Goal: Transaction & Acquisition: Purchase product/service

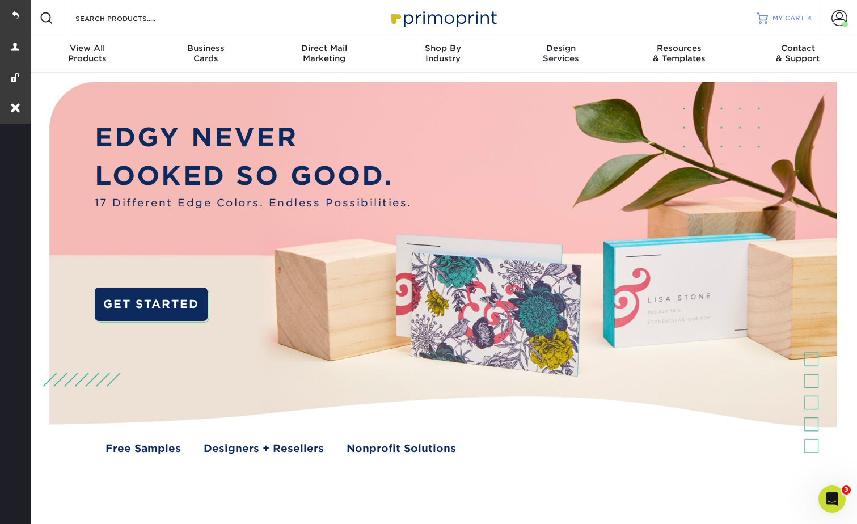
click at [784, 16] on span "MY CART" at bounding box center [788, 19] width 32 height 10
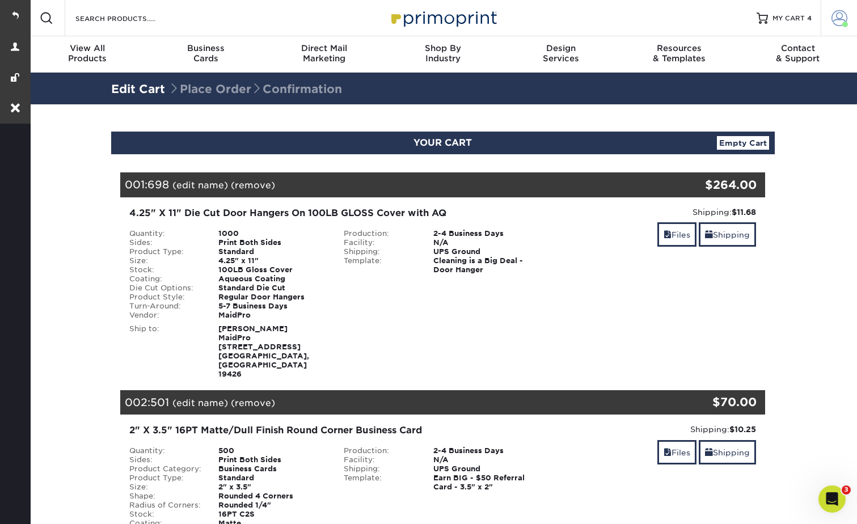
click at [841, 19] on span at bounding box center [839, 18] width 16 height 16
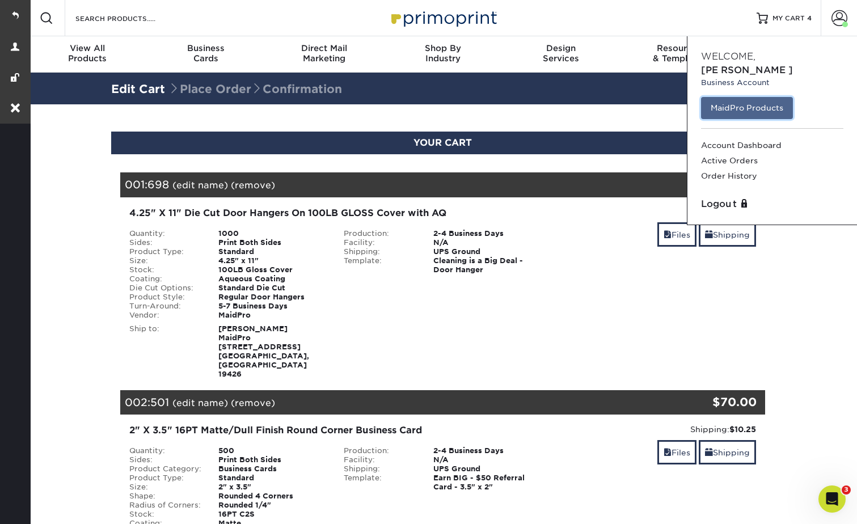
click at [747, 97] on link "MaidPro Products" at bounding box center [747, 108] width 92 height 22
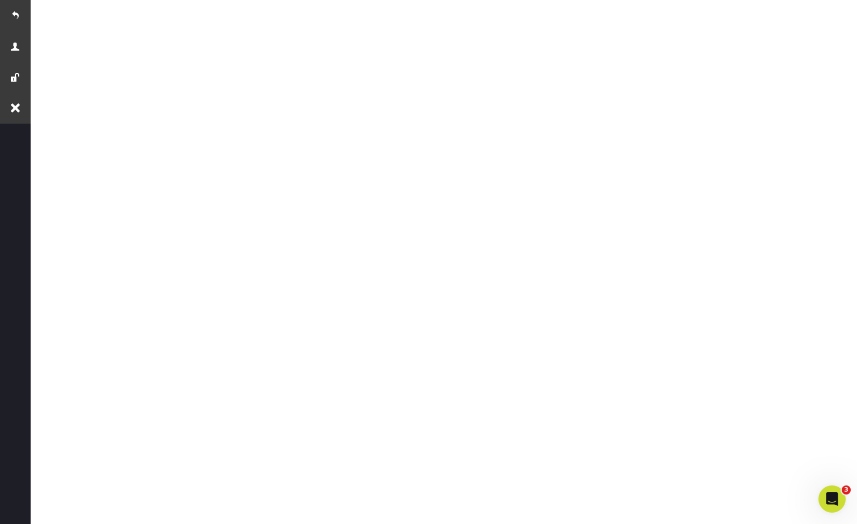
scroll to position [340, 0]
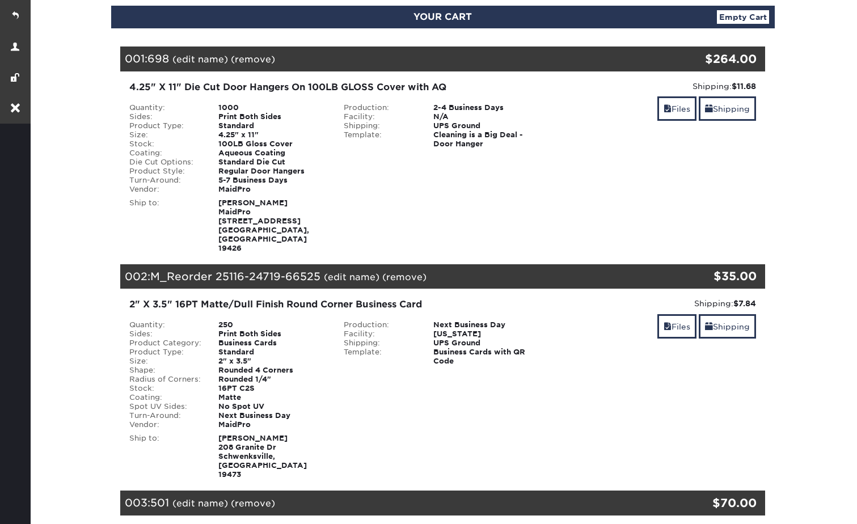
scroll to position [283, 0]
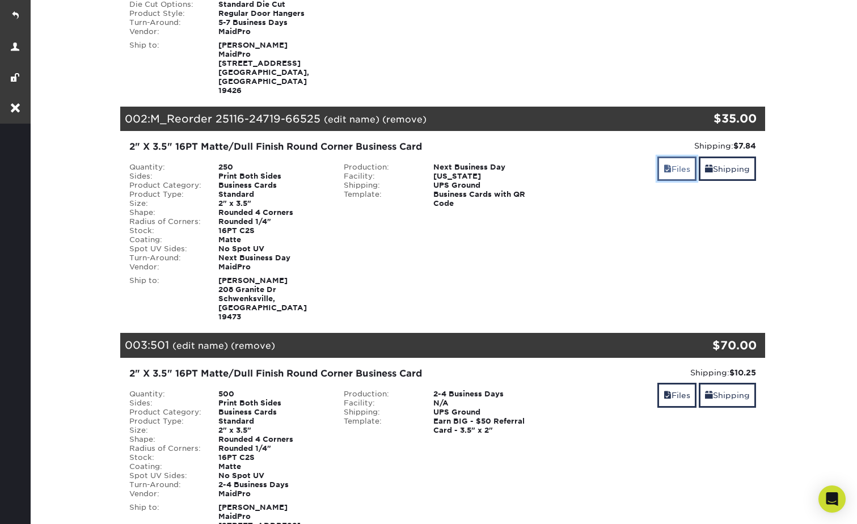
click at [678, 156] on link "Files" at bounding box center [676, 168] width 39 height 24
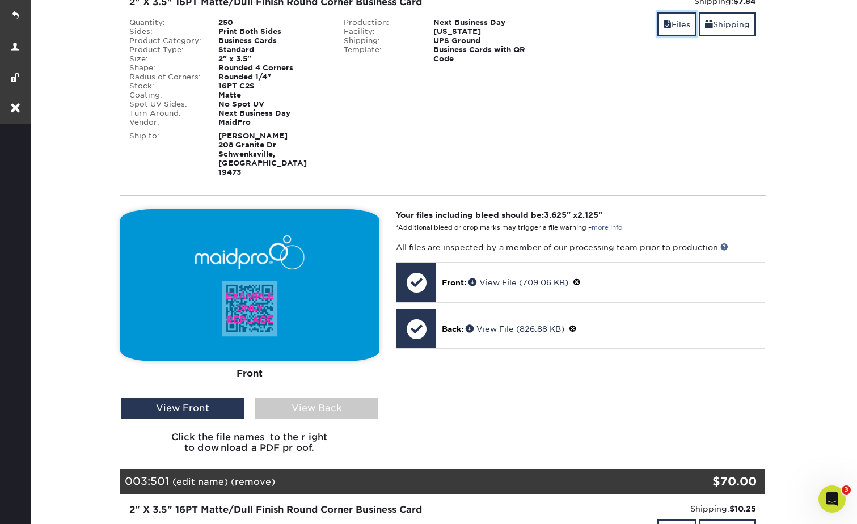
scroll to position [454, 0]
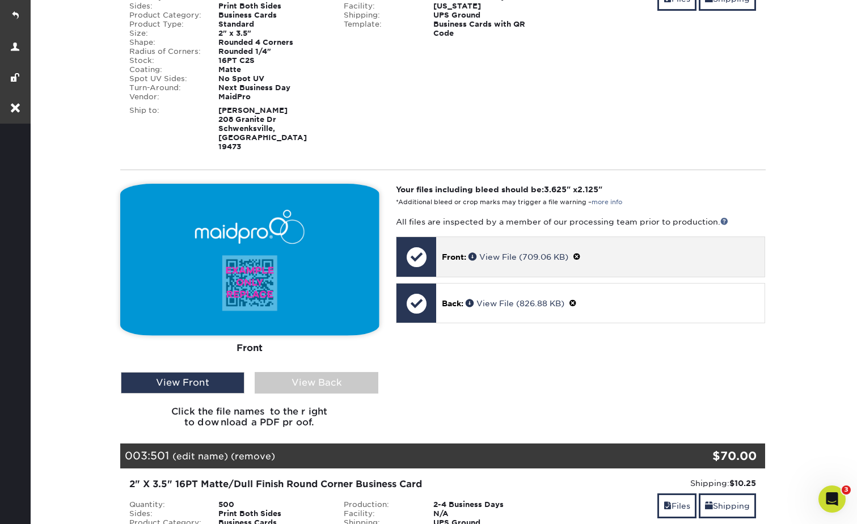
click at [581, 252] on span at bounding box center [577, 256] width 8 height 9
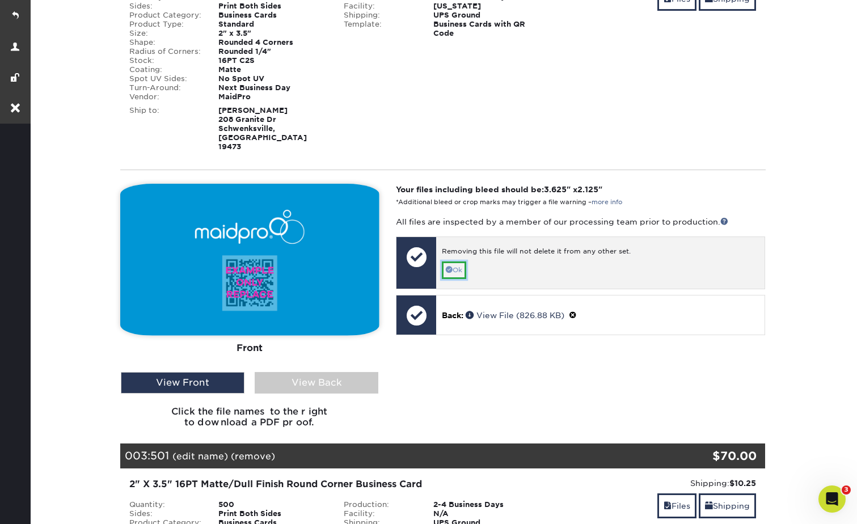
click at [463, 261] on link "Ok" at bounding box center [454, 270] width 24 height 18
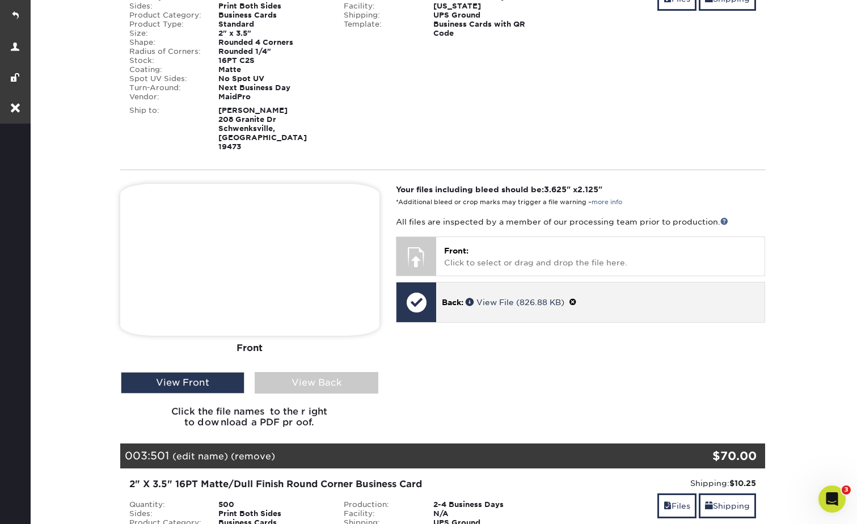
click at [575, 298] on span at bounding box center [573, 302] width 8 height 9
click at [466, 307] on link "Ok" at bounding box center [454, 316] width 24 height 18
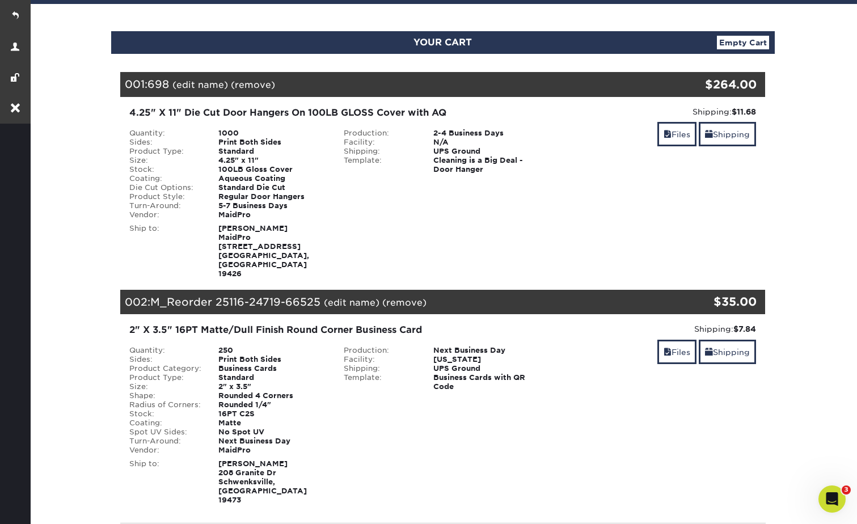
scroll to position [0, 0]
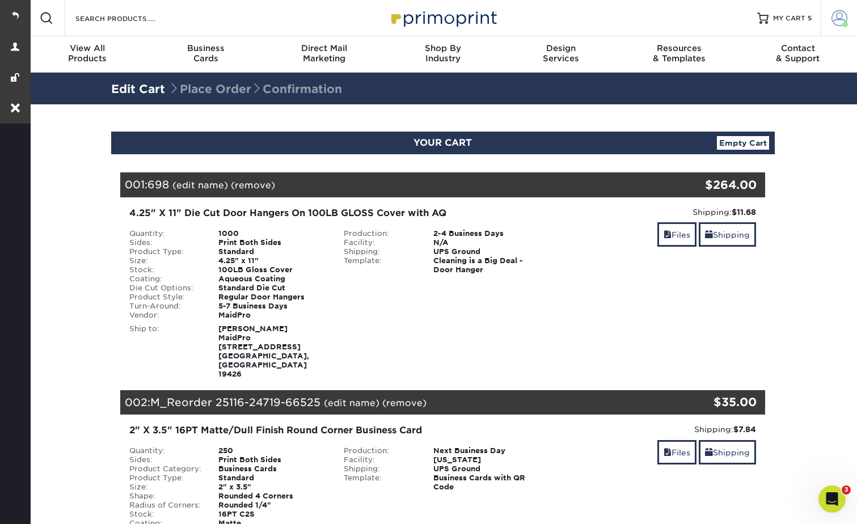
click at [843, 12] on span at bounding box center [839, 18] width 16 height 16
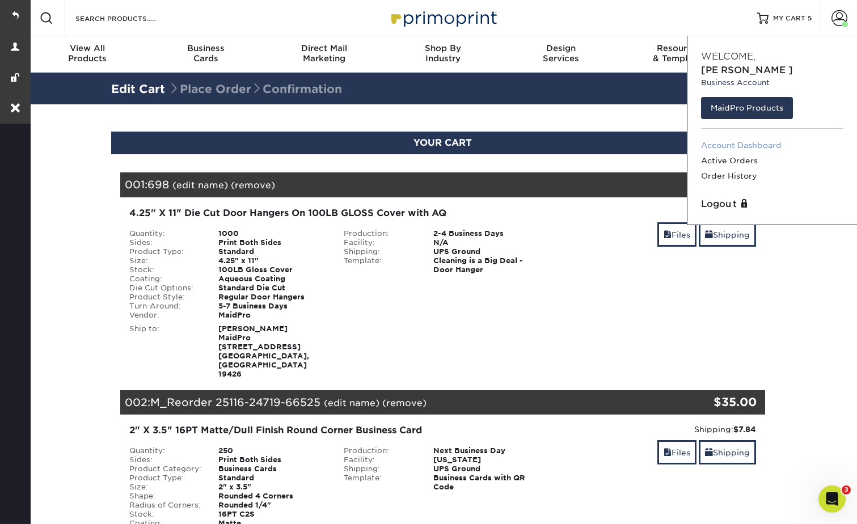
click at [741, 138] on link "Account Dashboard" at bounding box center [772, 145] width 142 height 15
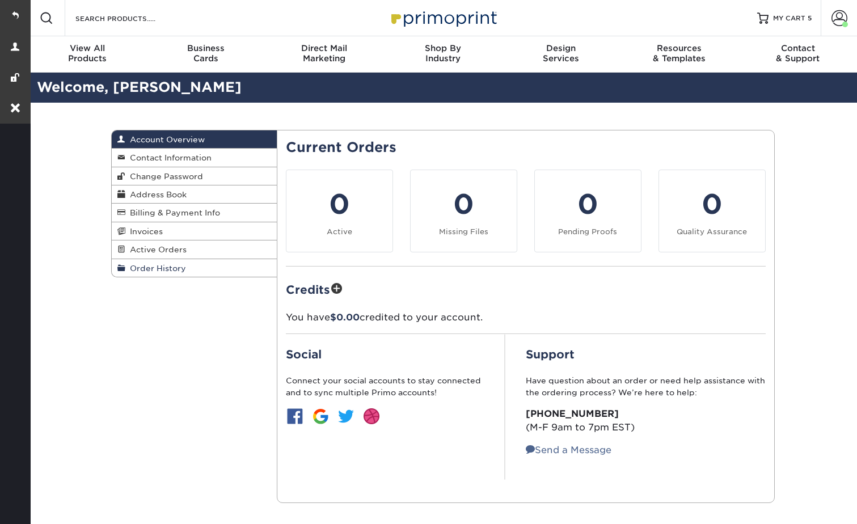
click at [152, 262] on link "Order History" at bounding box center [195, 268] width 166 height 18
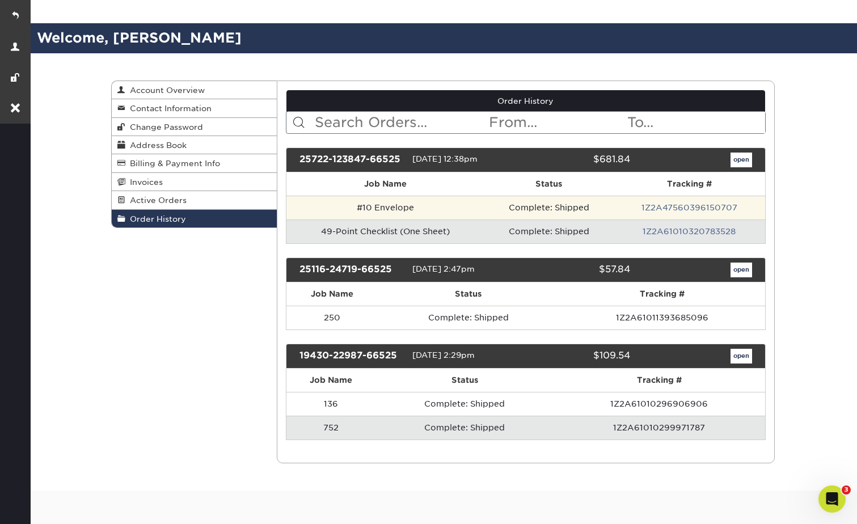
scroll to position [113, 0]
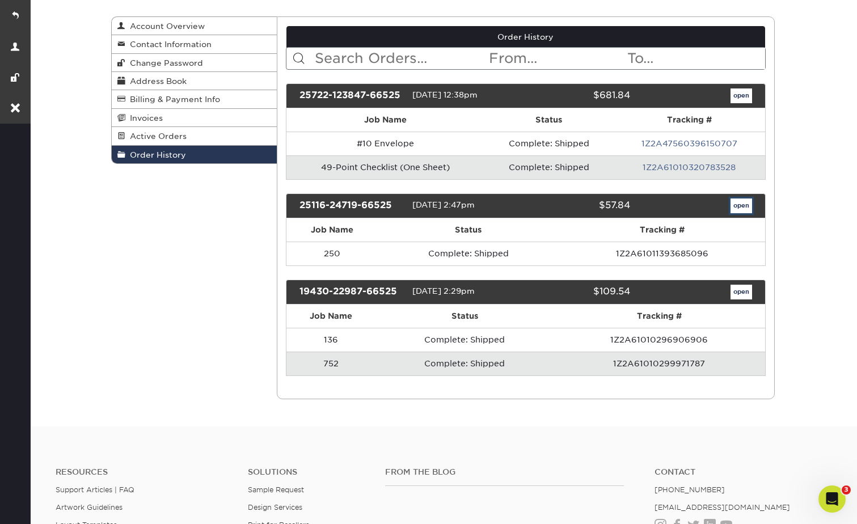
click at [730, 210] on link "open" at bounding box center [741, 205] width 22 height 15
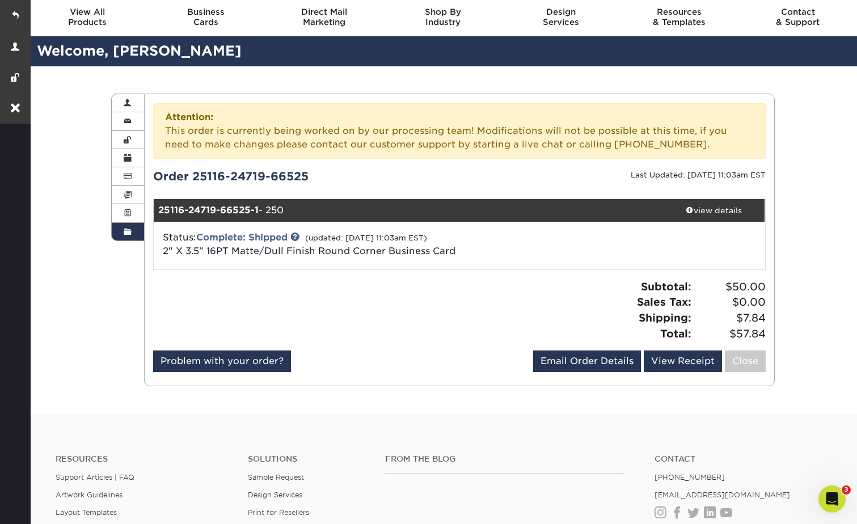
scroll to position [57, 0]
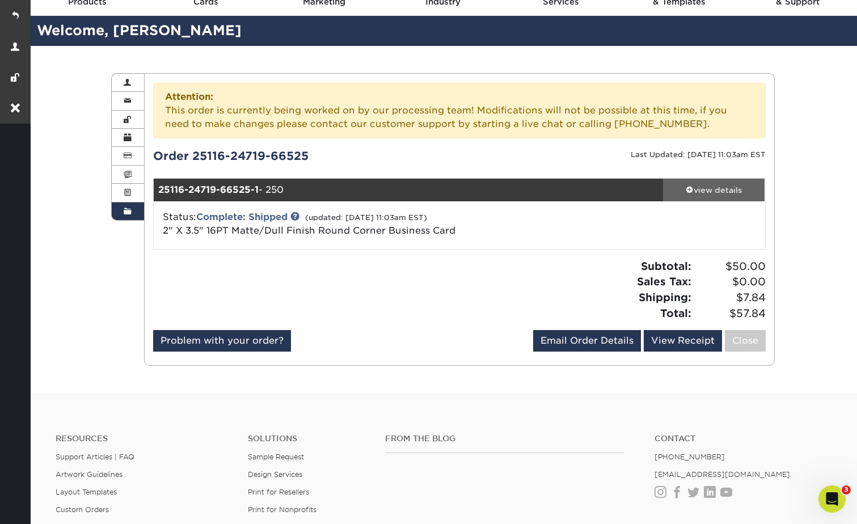
click at [704, 183] on link "view details" at bounding box center [714, 190] width 102 height 23
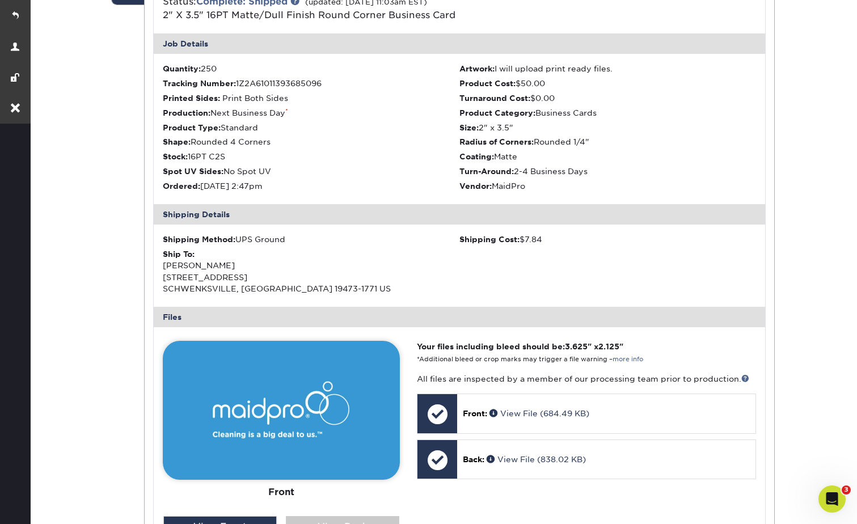
scroll to position [397, 0]
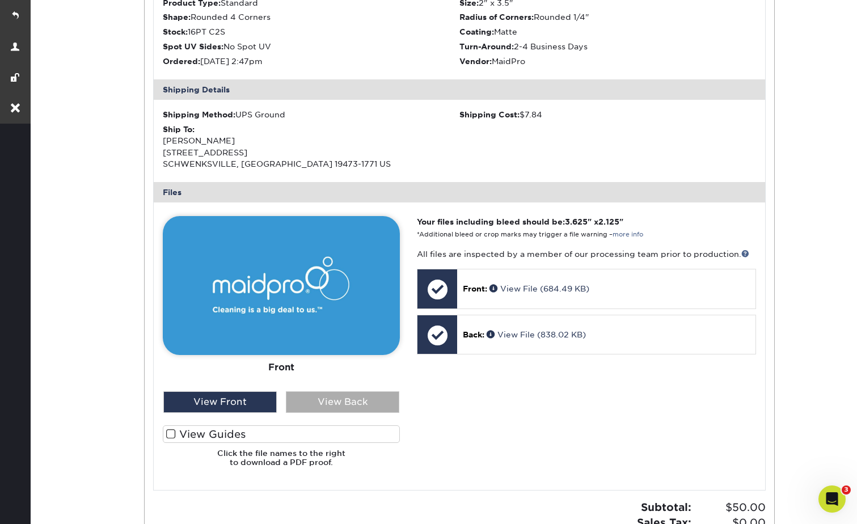
click at [356, 408] on div "View Back" at bounding box center [342, 402] width 113 height 22
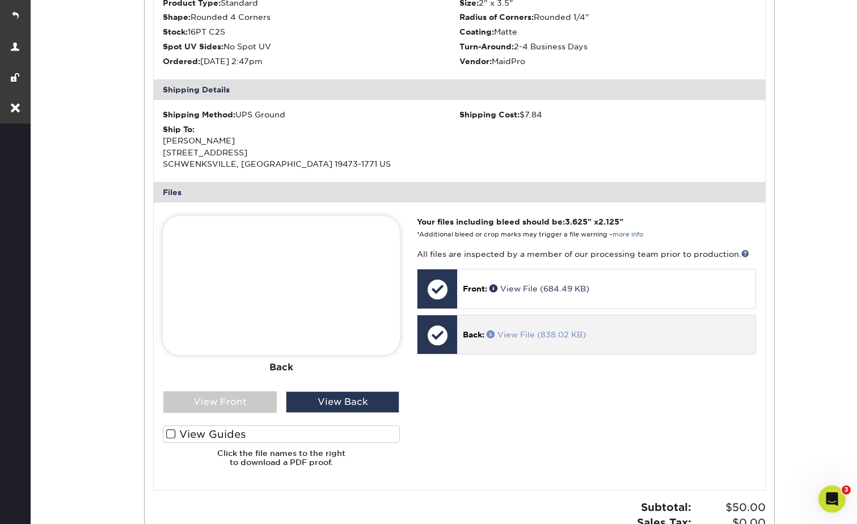
click at [493, 332] on span at bounding box center [491, 334] width 11 height 8
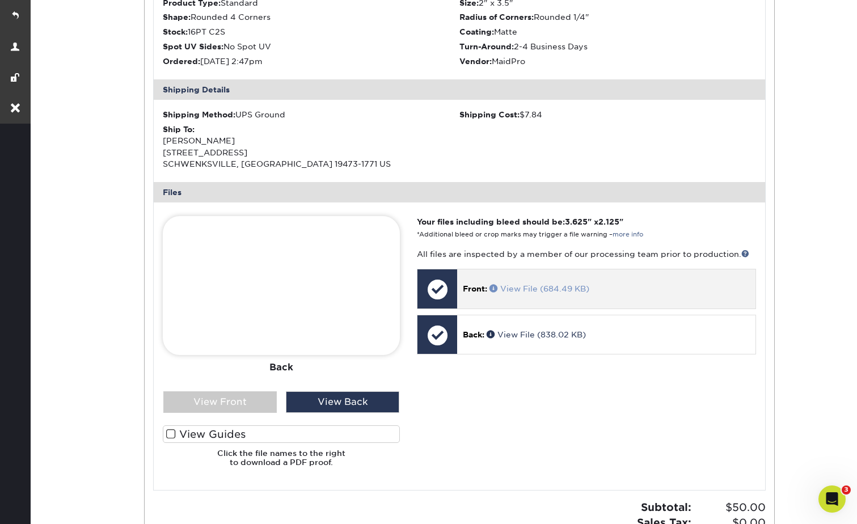
click at [492, 288] on span at bounding box center [494, 288] width 11 height 8
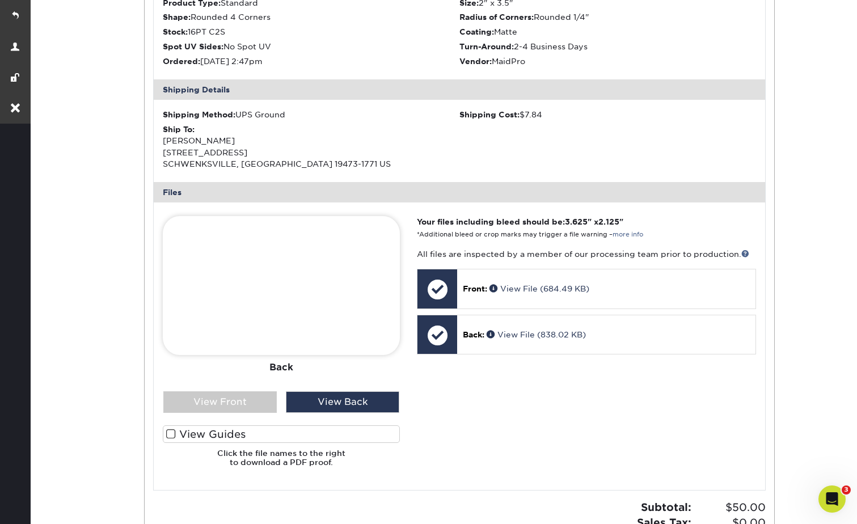
scroll to position [0, 0]
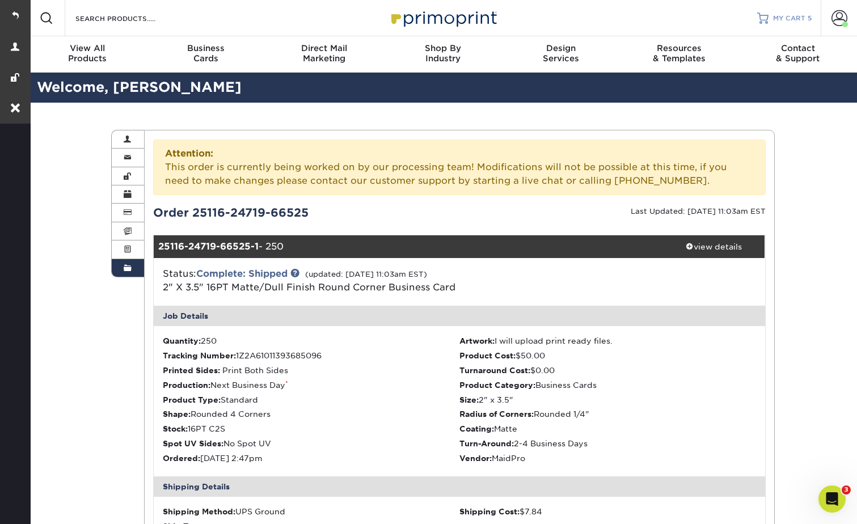
click at [780, 12] on link "MY CART 5" at bounding box center [784, 18] width 54 height 36
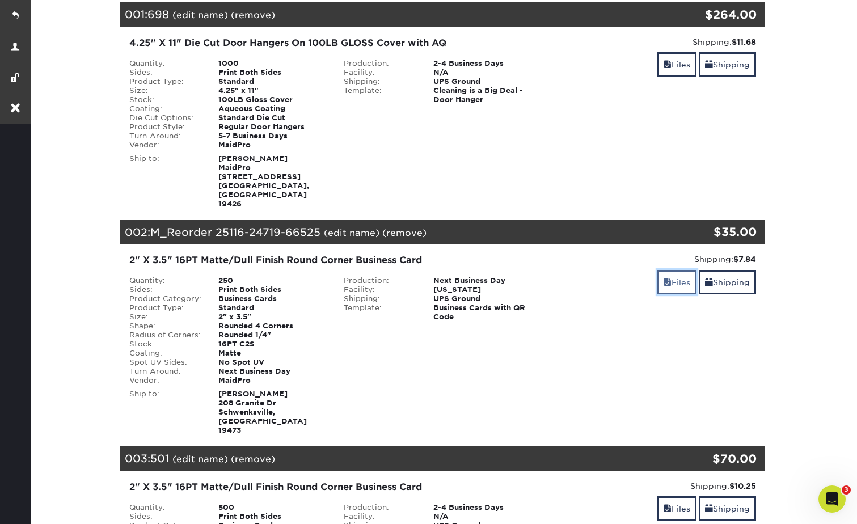
click at [674, 270] on link "Files" at bounding box center [676, 282] width 39 height 24
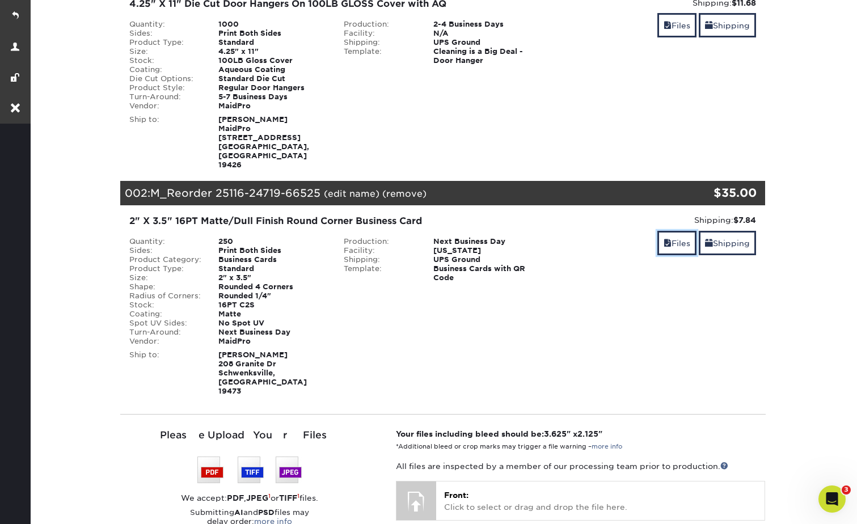
scroll to position [397, 0]
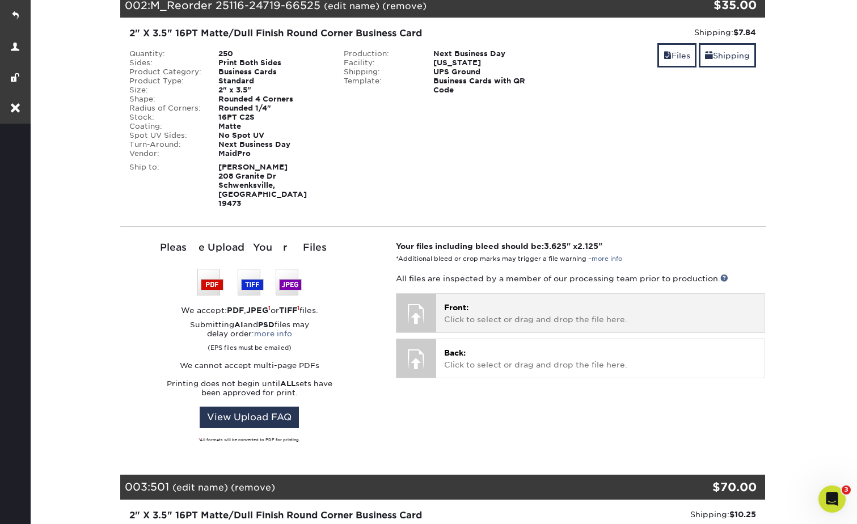
click at [536, 302] on p "Front: Click to select or drag and drop the file here." at bounding box center [600, 313] width 312 height 23
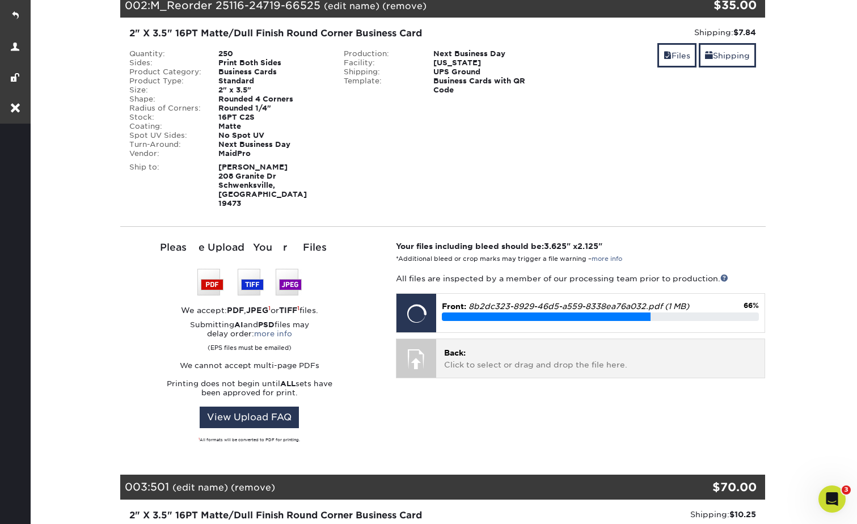
click at [520, 347] on p "Back: Click to select or drag and drop the file here." at bounding box center [600, 358] width 312 height 23
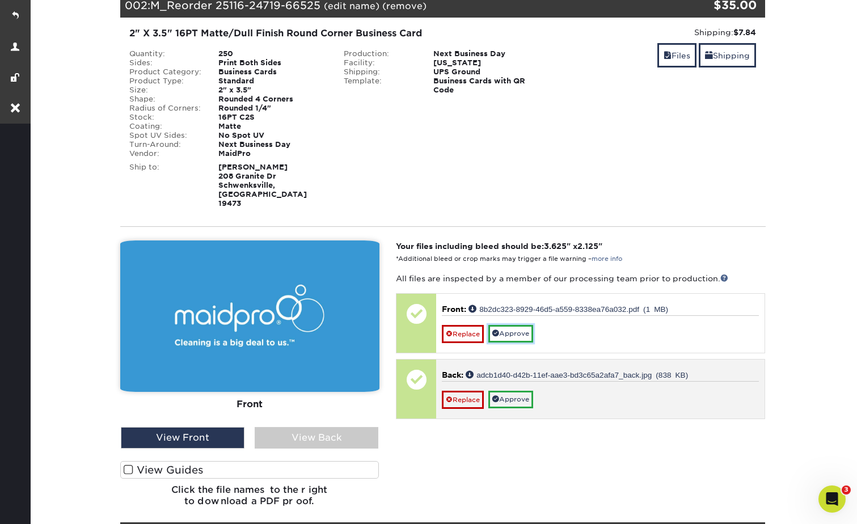
drag, startPoint x: 519, startPoint y: 295, endPoint x: 524, endPoint y: 303, distance: 9.9
click at [519, 325] on link "Approve" at bounding box center [510, 334] width 45 height 18
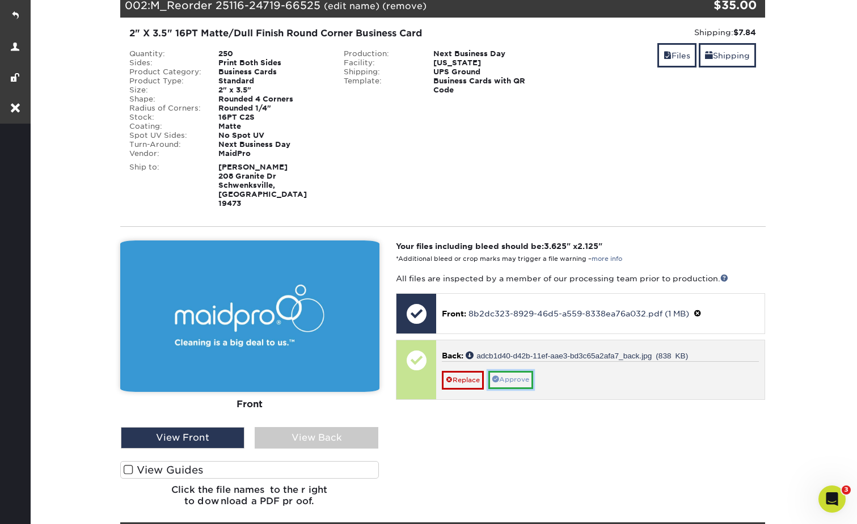
click at [511, 371] on link "Approve" at bounding box center [510, 380] width 45 height 18
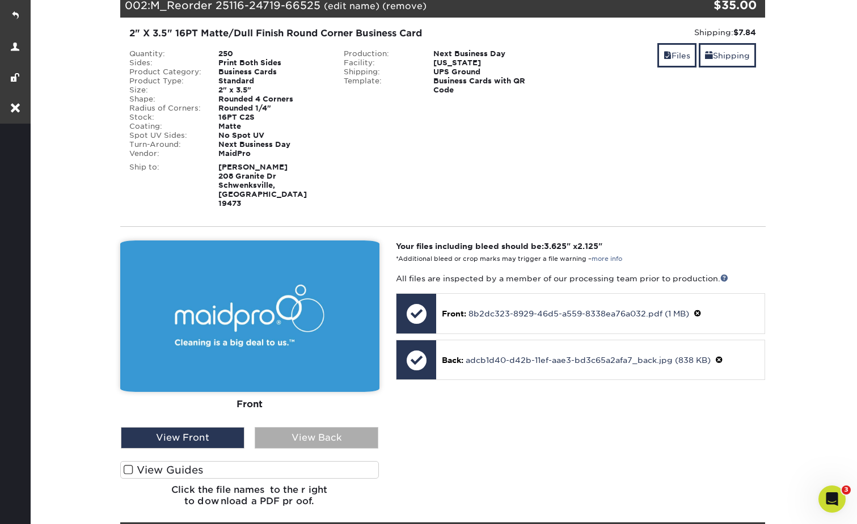
click at [304, 427] on div "View Back" at bounding box center [317, 438] width 124 height 22
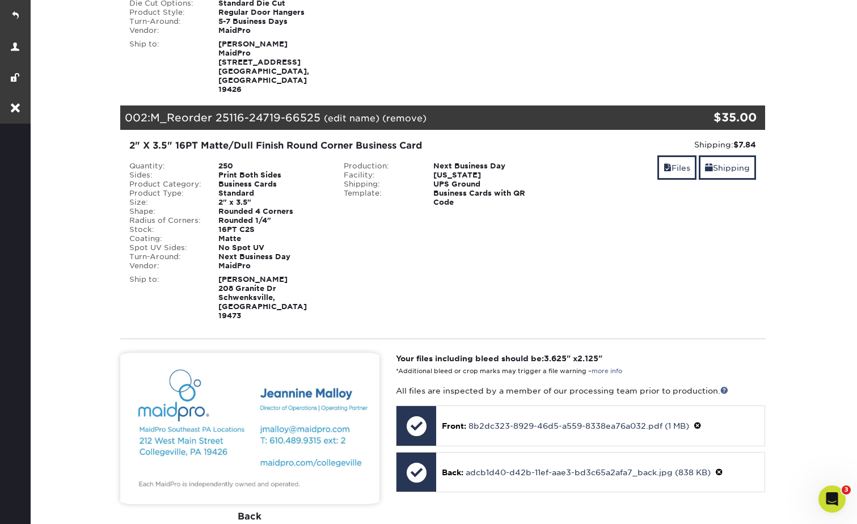
scroll to position [283, 0]
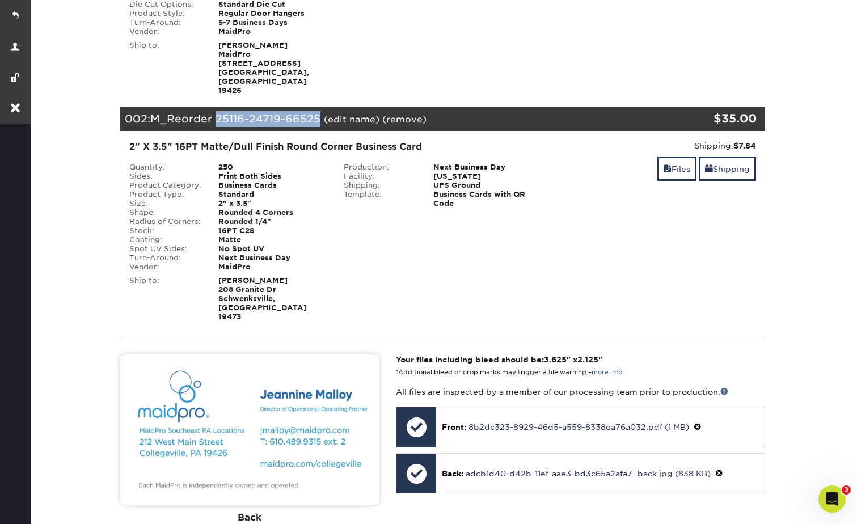
drag, startPoint x: 312, startPoint y: 98, endPoint x: 218, endPoint y: 101, distance: 94.2
click at [218, 107] on div "002: M_Reorder 25116-24719-66525 (edit name) (remove) Are you sure you want to …" at bounding box center [388, 119] width 537 height 25
copy span "25116-24719-66525"
click at [396, 109] on div "002: M_Reorder 25116-24719-66525 (edit name) (remove) Are you sure you want to …" at bounding box center [388, 119] width 537 height 25
click at [404, 114] on link "(remove)" at bounding box center [404, 119] width 44 height 11
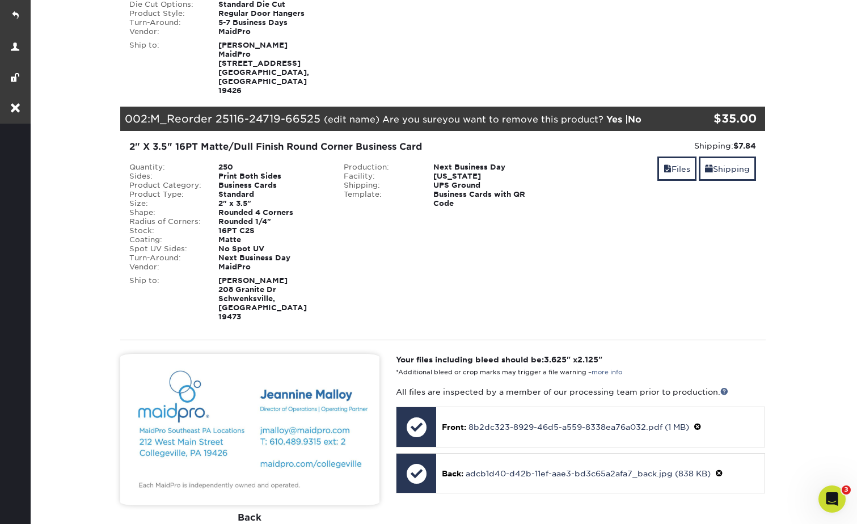
click at [607, 114] on link "Yes" at bounding box center [614, 119] width 16 height 11
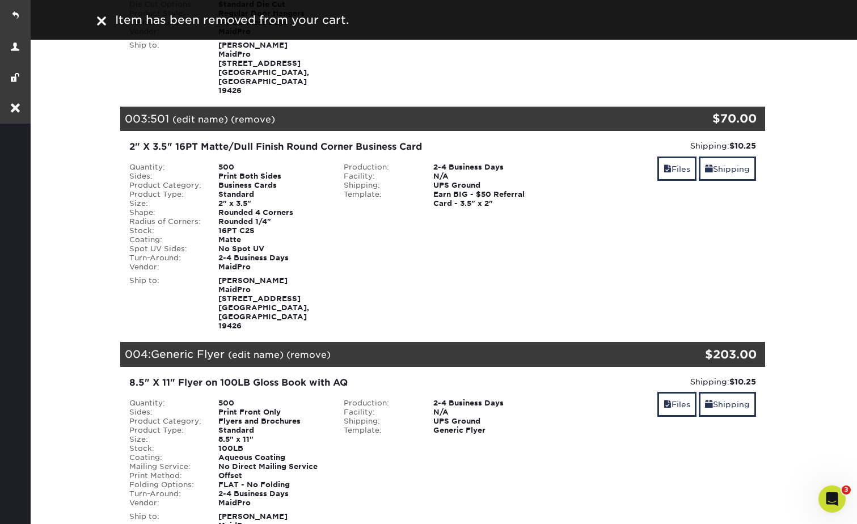
click at [827, 191] on section "YOUR CART Empty Cart Your Cart is Empty MaidPro Products View Account Active Or…" at bounding box center [442, 419] width 828 height 1196
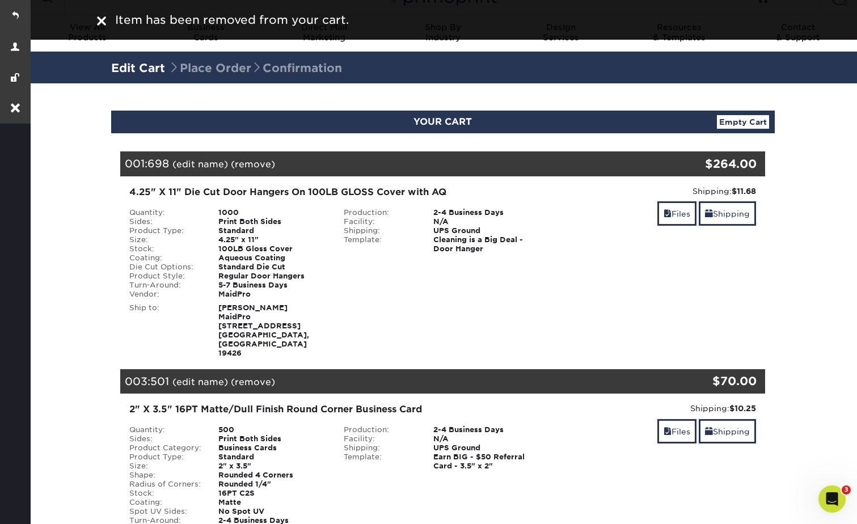
scroll to position [0, 0]
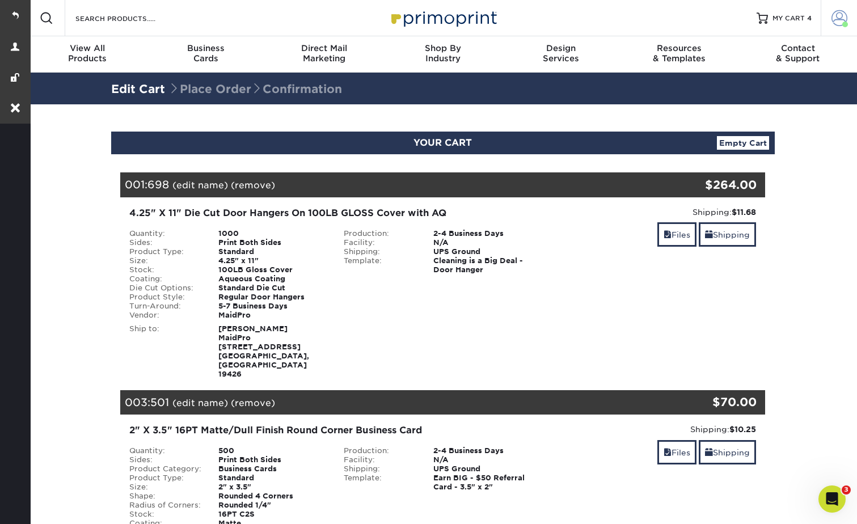
click at [836, 16] on span at bounding box center [839, 18] width 16 height 16
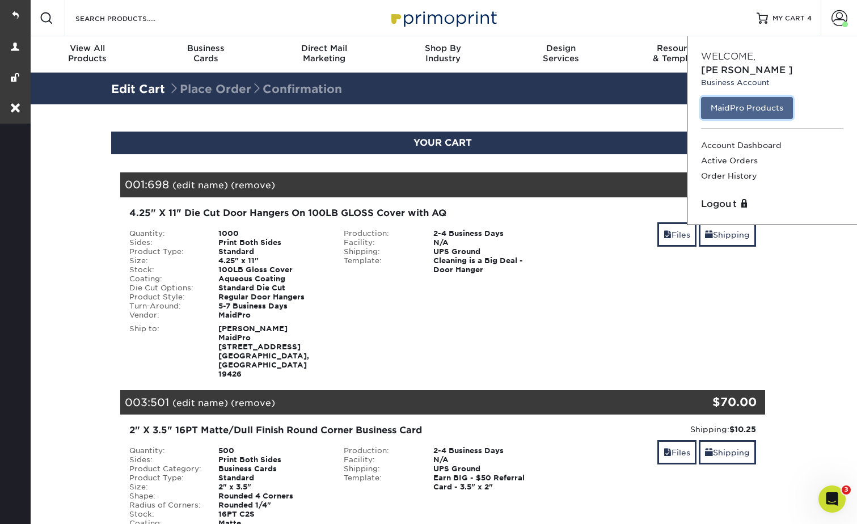
click at [738, 103] on link "MaidPro Products" at bounding box center [747, 108] width 92 height 22
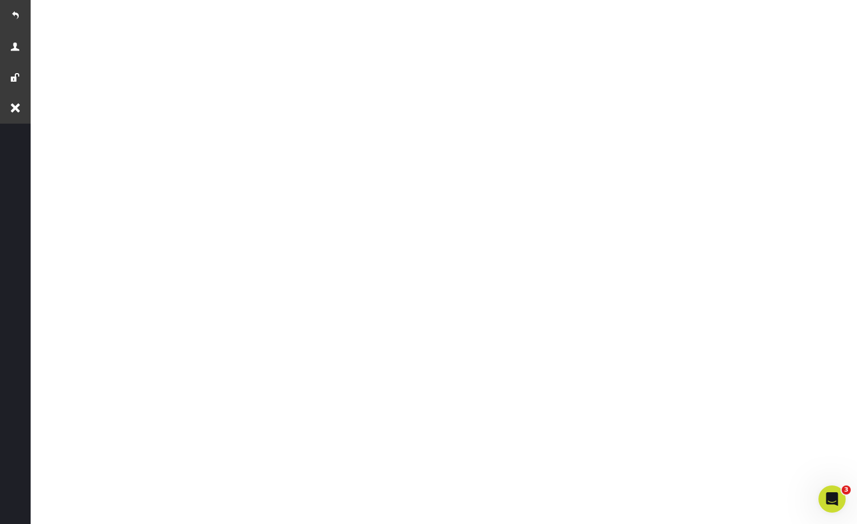
scroll to position [212, 0]
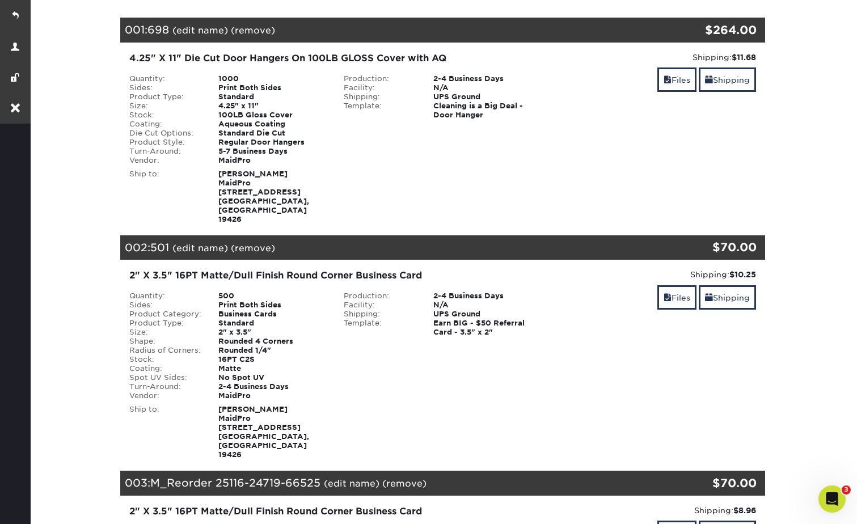
scroll to position [340, 0]
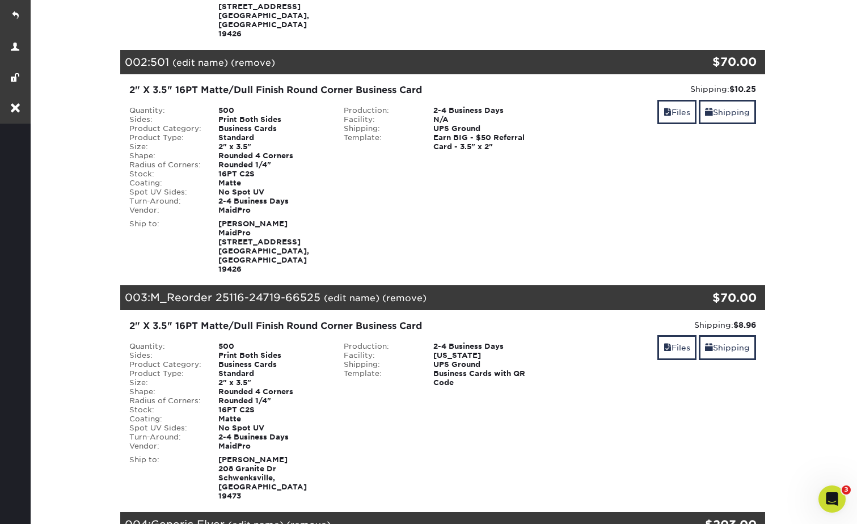
click at [843, 90] on section "YOUR CART Empty Cart Your Cart is Empty MaidPro Products View Account Active Or…" at bounding box center [442, 475] width 828 height 1423
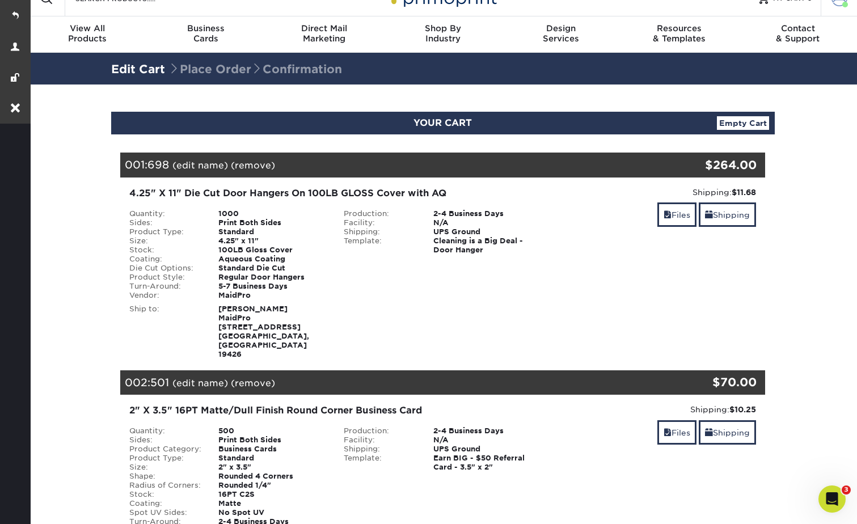
scroll to position [0, 0]
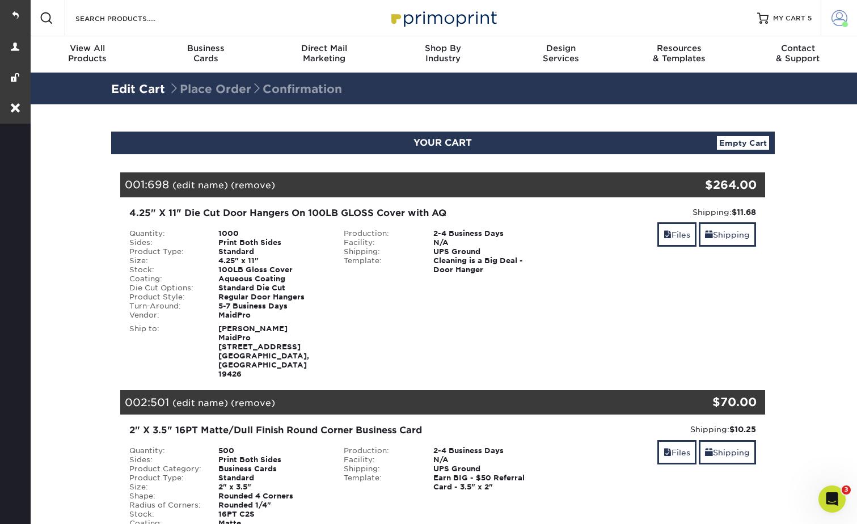
click at [832, 14] on span at bounding box center [839, 18] width 16 height 16
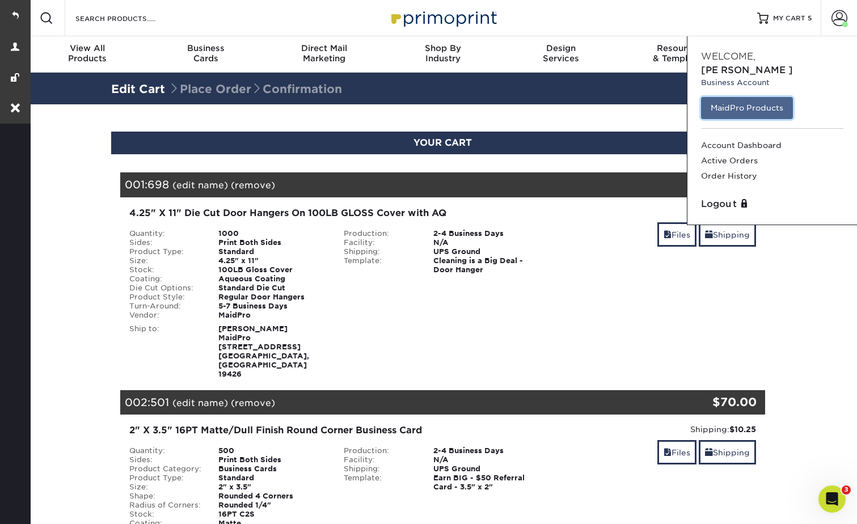
click at [753, 97] on link "MaidPro Products" at bounding box center [747, 108] width 92 height 22
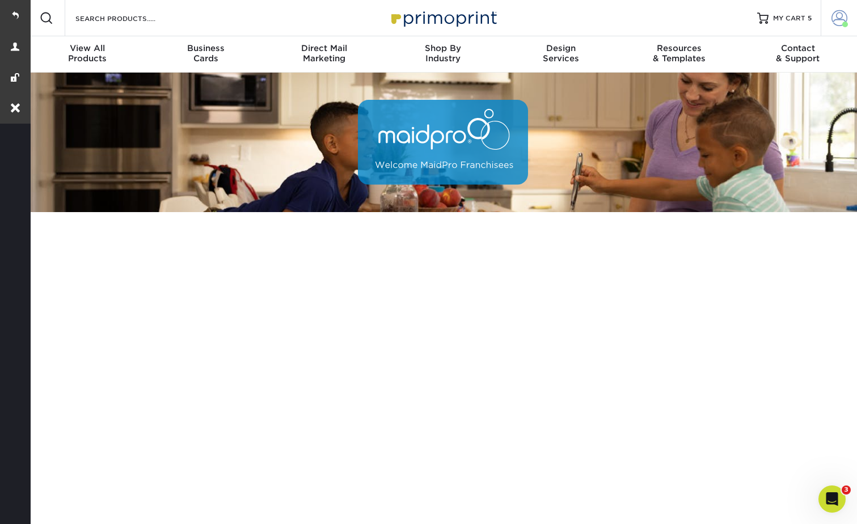
click at [836, 16] on span at bounding box center [839, 18] width 16 height 16
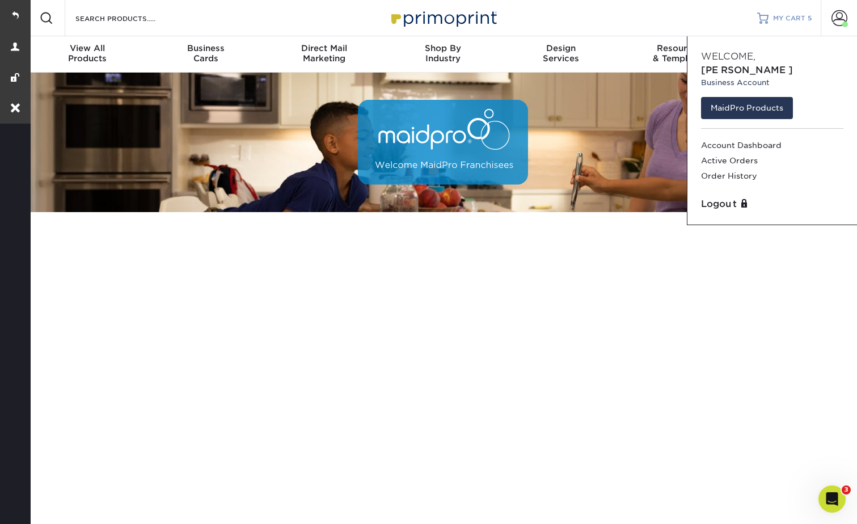
click at [797, 12] on link "MY CART 5" at bounding box center [784, 18] width 54 height 36
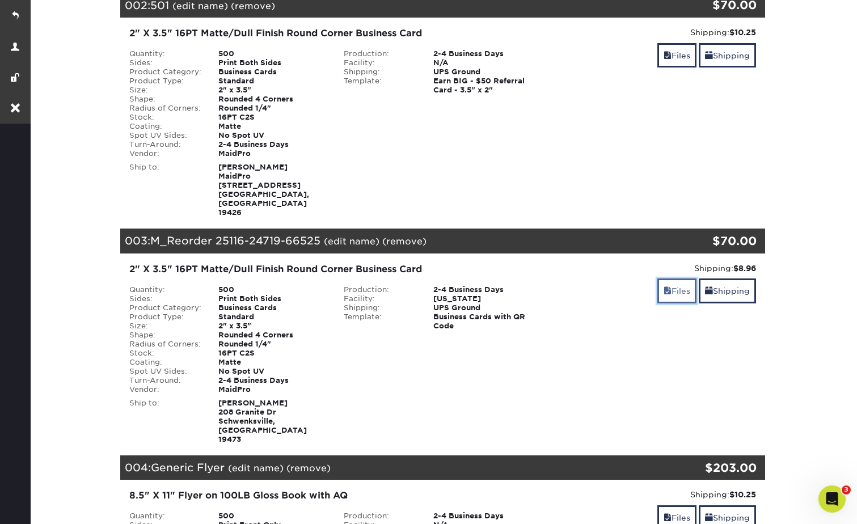
click at [685, 278] on link "Files" at bounding box center [676, 290] width 39 height 24
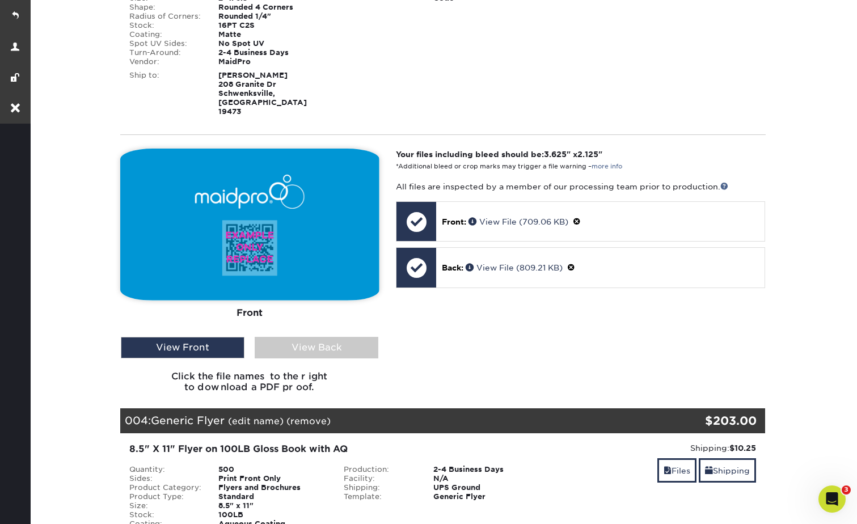
scroll to position [737, 0]
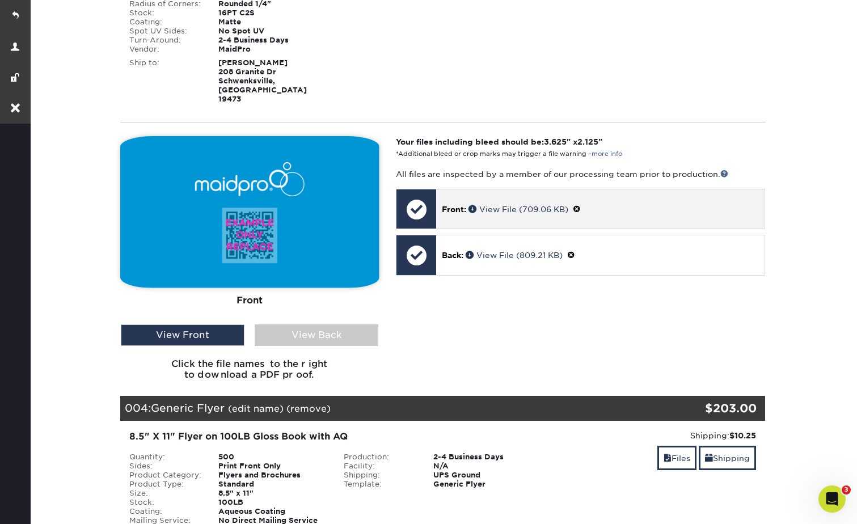
click at [580, 205] on span at bounding box center [577, 209] width 8 height 9
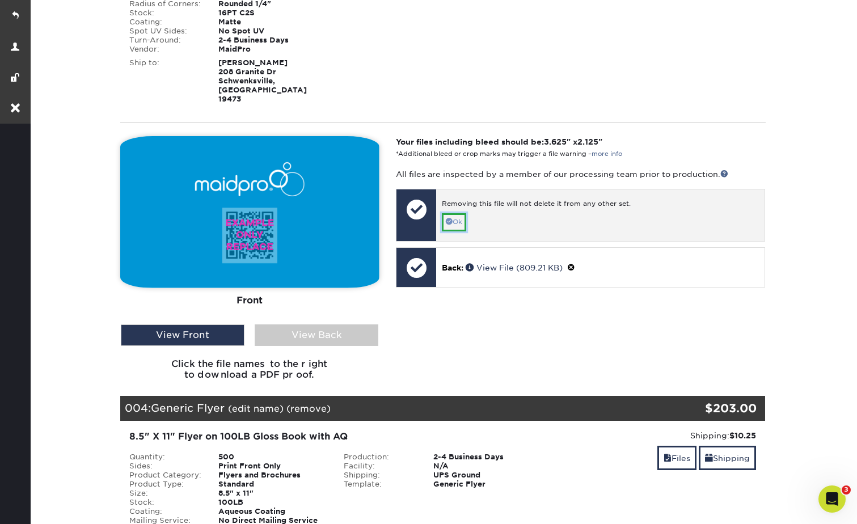
click at [454, 213] on link "Ok" at bounding box center [454, 222] width 24 height 18
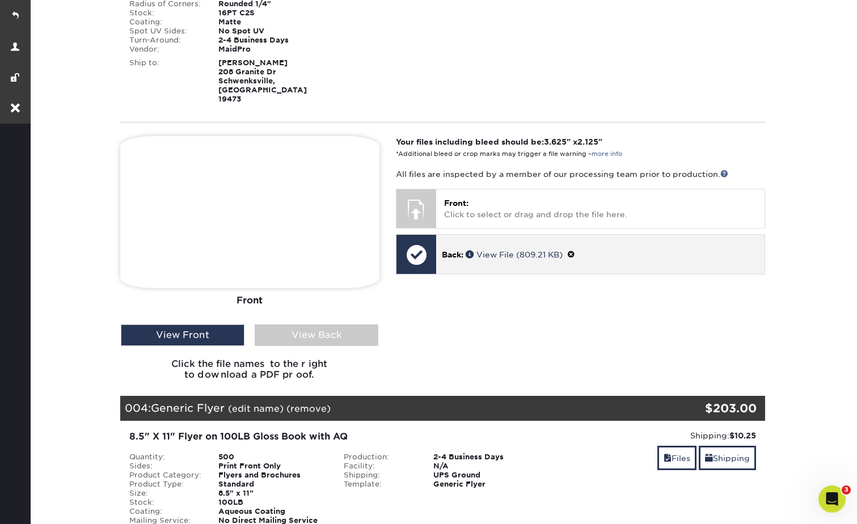
click at [574, 250] on span at bounding box center [571, 254] width 8 height 9
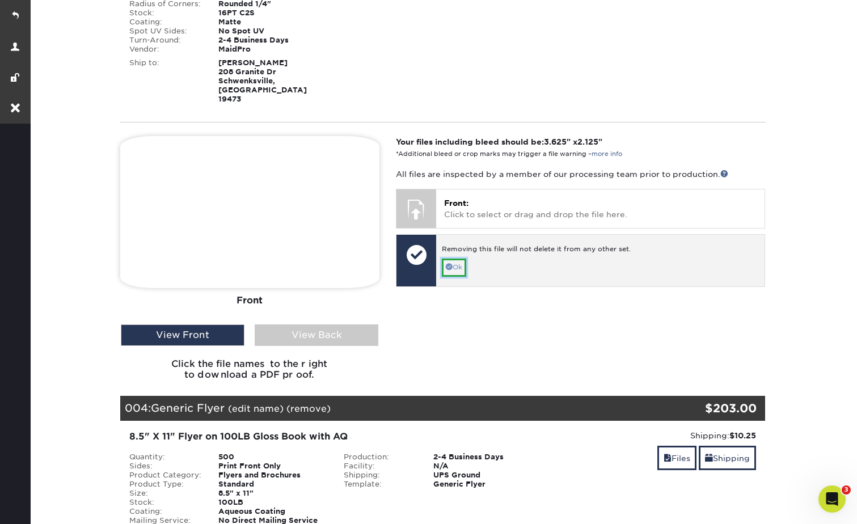
click at [459, 259] on link "Ok" at bounding box center [454, 268] width 24 height 18
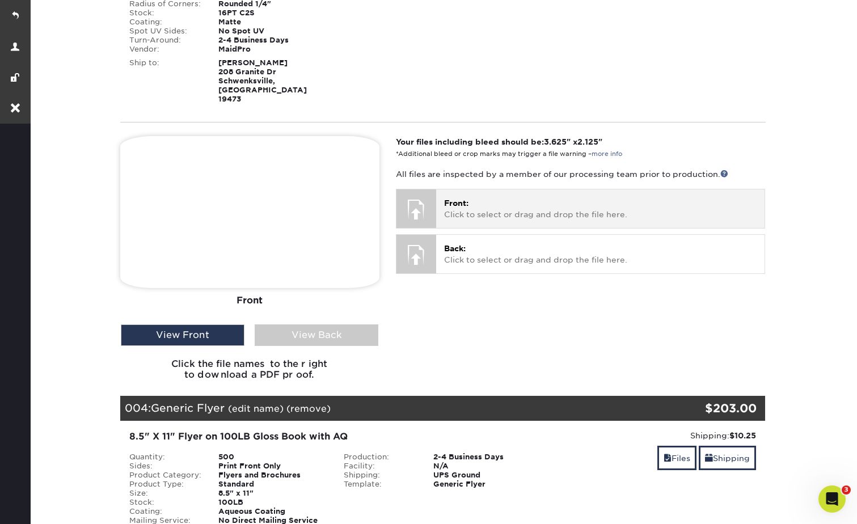
click at [520, 197] on p "Front: Click to select or drag and drop the file here." at bounding box center [600, 208] width 312 height 23
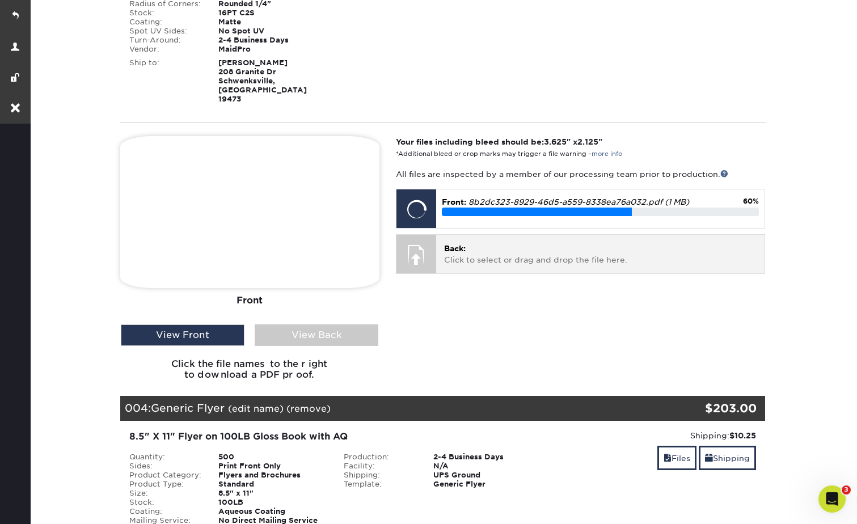
click at [591, 243] on p "Back: Click to select or drag and drop the file here." at bounding box center [600, 254] width 312 height 23
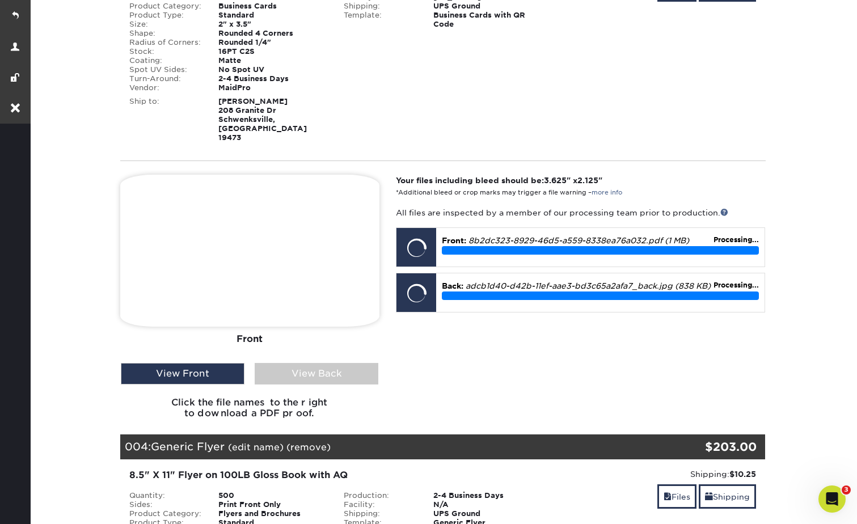
scroll to position [680, 0]
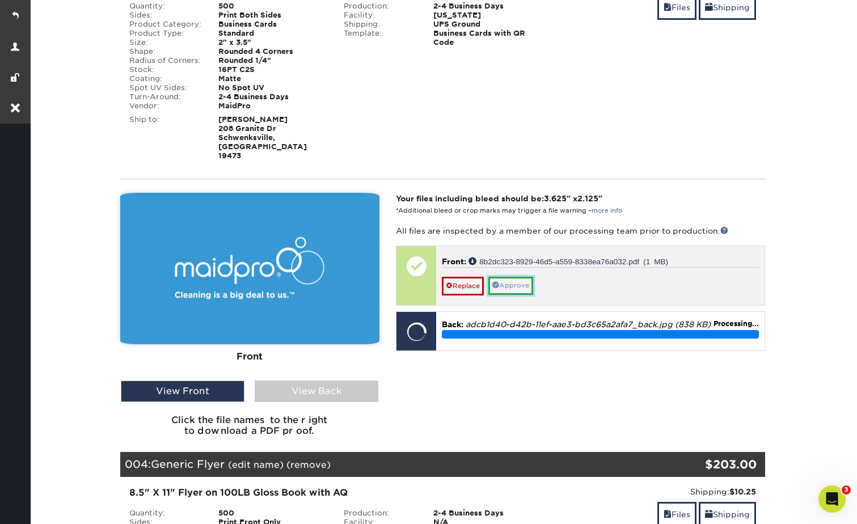
click at [517, 277] on link "Approve" at bounding box center [510, 286] width 45 height 18
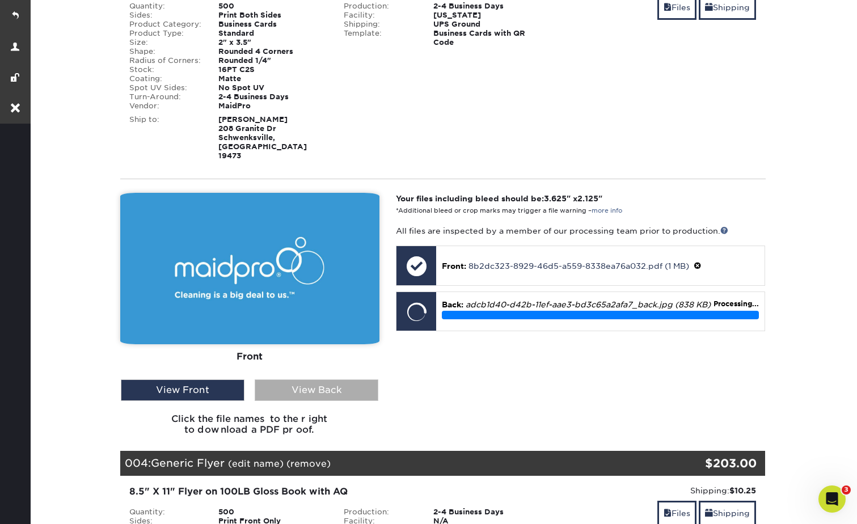
click at [314, 379] on div "View Back" at bounding box center [317, 390] width 124 height 22
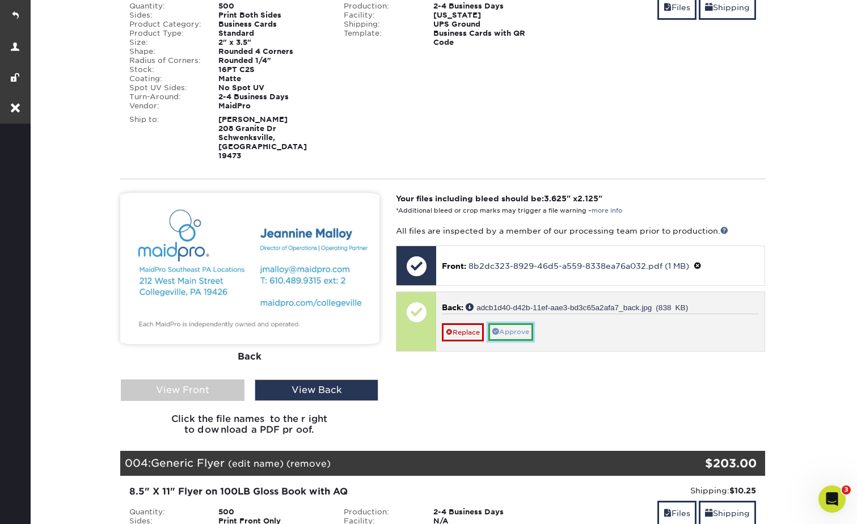
click at [515, 323] on link "Approve" at bounding box center [510, 332] width 45 height 18
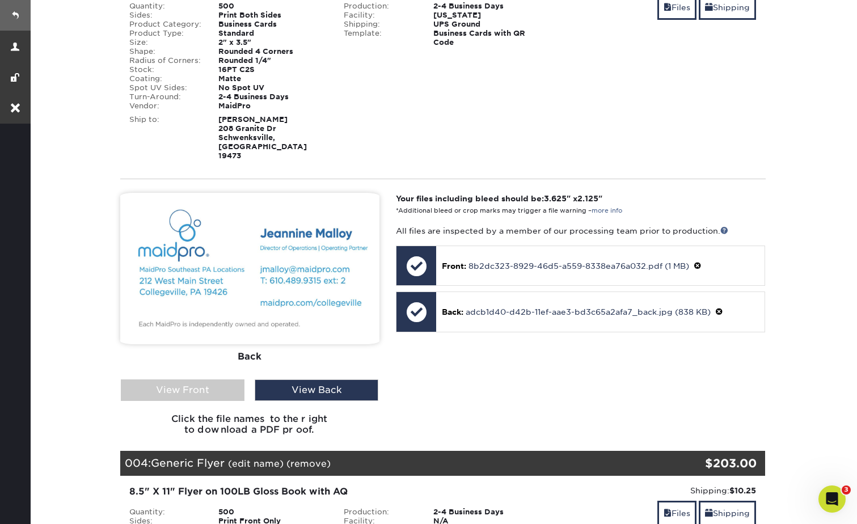
drag, startPoint x: 15, startPoint y: 12, endPoint x: 24, endPoint y: 12, distance: 9.1
click at [15, 12] on link at bounding box center [15, 15] width 31 height 31
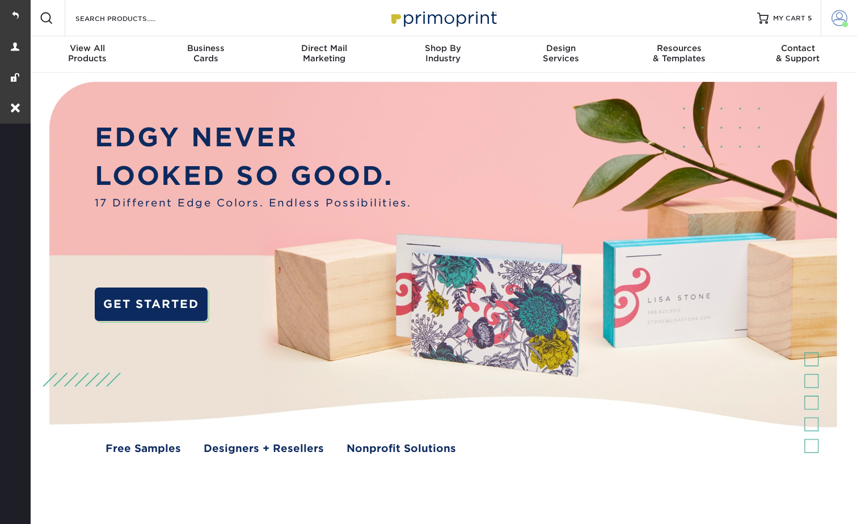
click at [840, 12] on span at bounding box center [839, 18] width 16 height 16
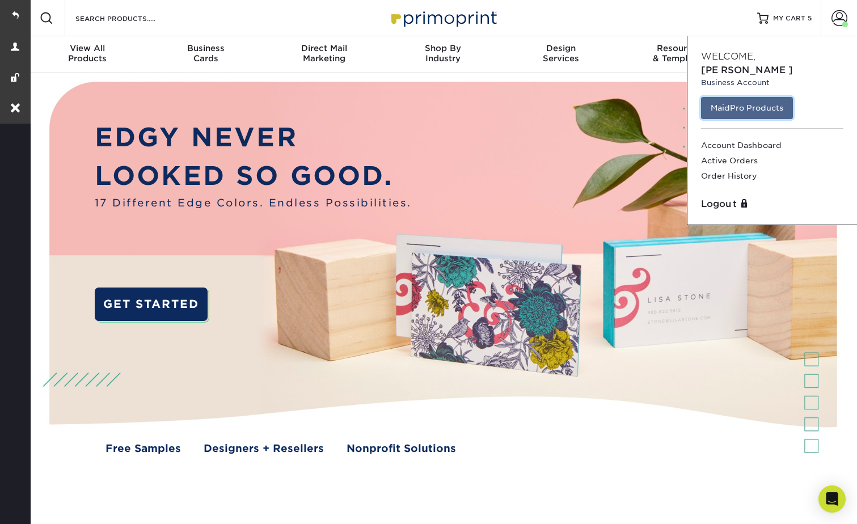
click at [756, 97] on link "MaidPro Products" at bounding box center [747, 108] width 92 height 22
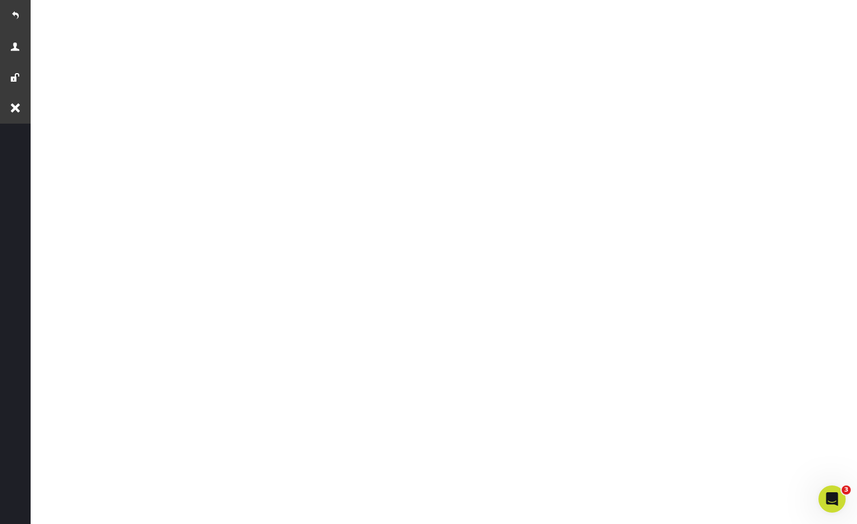
scroll to position [227, 0]
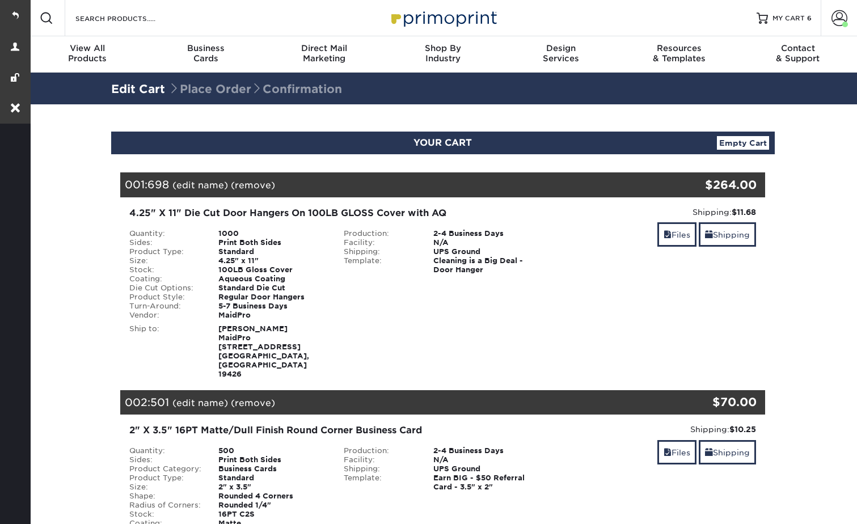
drag, startPoint x: 0, startPoint y: 0, endPoint x: 816, endPoint y: 296, distance: 867.9
drag, startPoint x: 816, startPoint y: 296, endPoint x: 786, endPoint y: 138, distance: 160.9
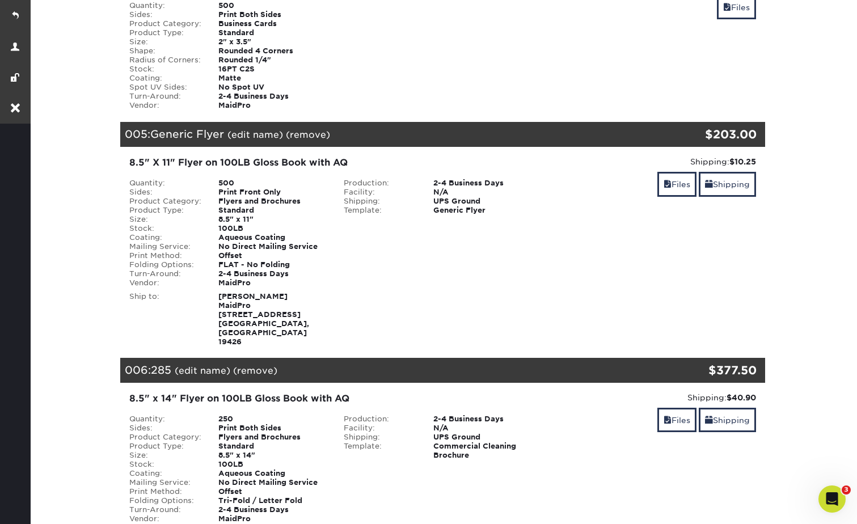
scroll to position [1134, 0]
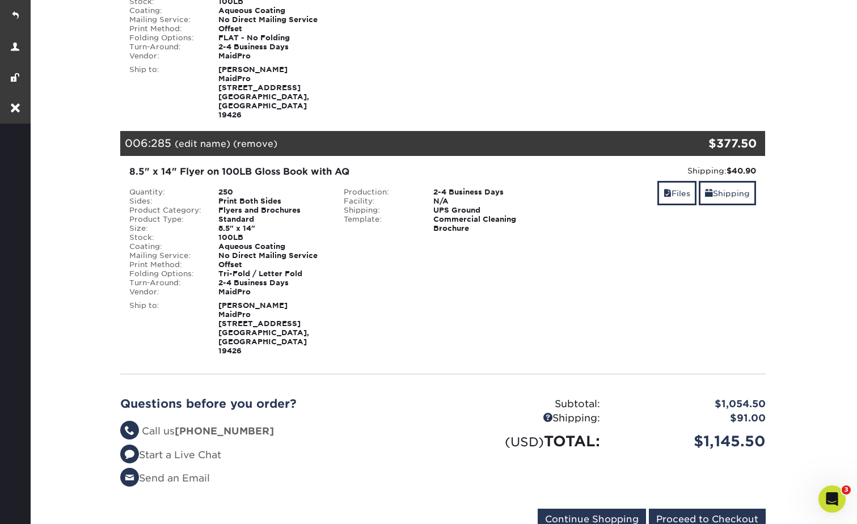
click at [696, 181] on div "Files Shipping" at bounding box center [657, 194] width 198 height 27
click at [676, 181] on link "Files" at bounding box center [676, 193] width 39 height 24
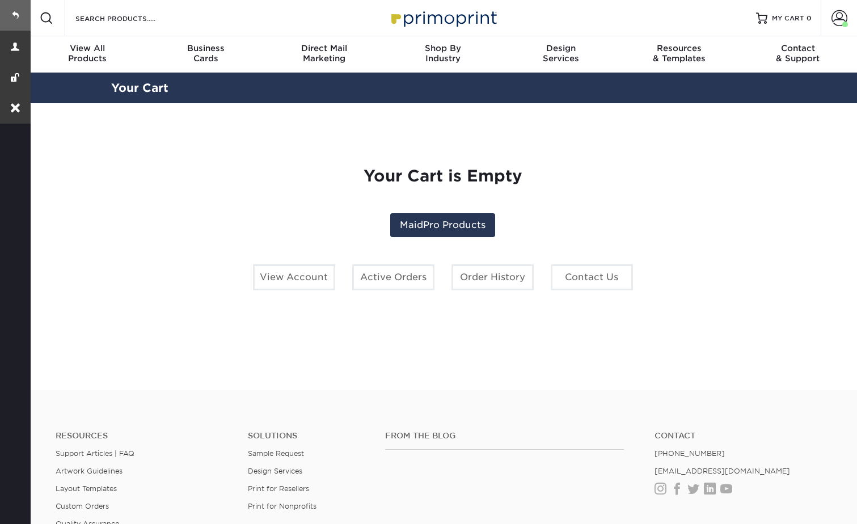
click at [15, 14] on link at bounding box center [15, 15] width 31 height 31
